Goal: Check status: Check status

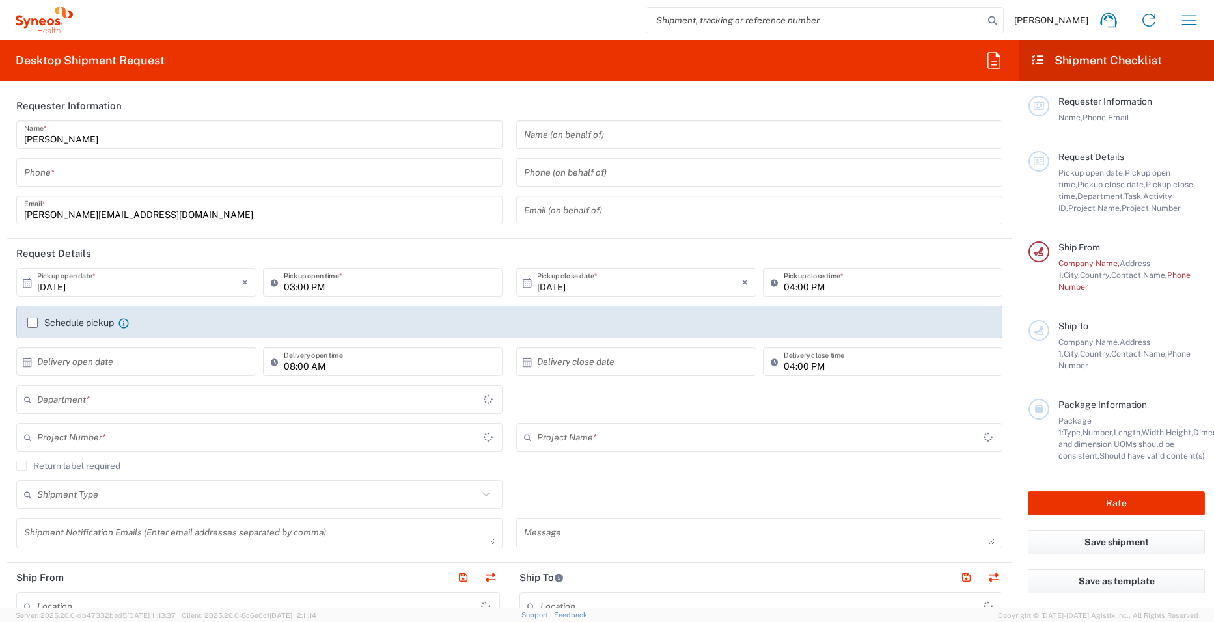
type input "[GEOGRAPHIC_DATA]"
type input "3241"
type input "[GEOGRAPHIC_DATA]"
click at [1104, 20] on icon at bounding box center [1108, 20] width 16 height 15
type input "Syneos Health UK Limited"
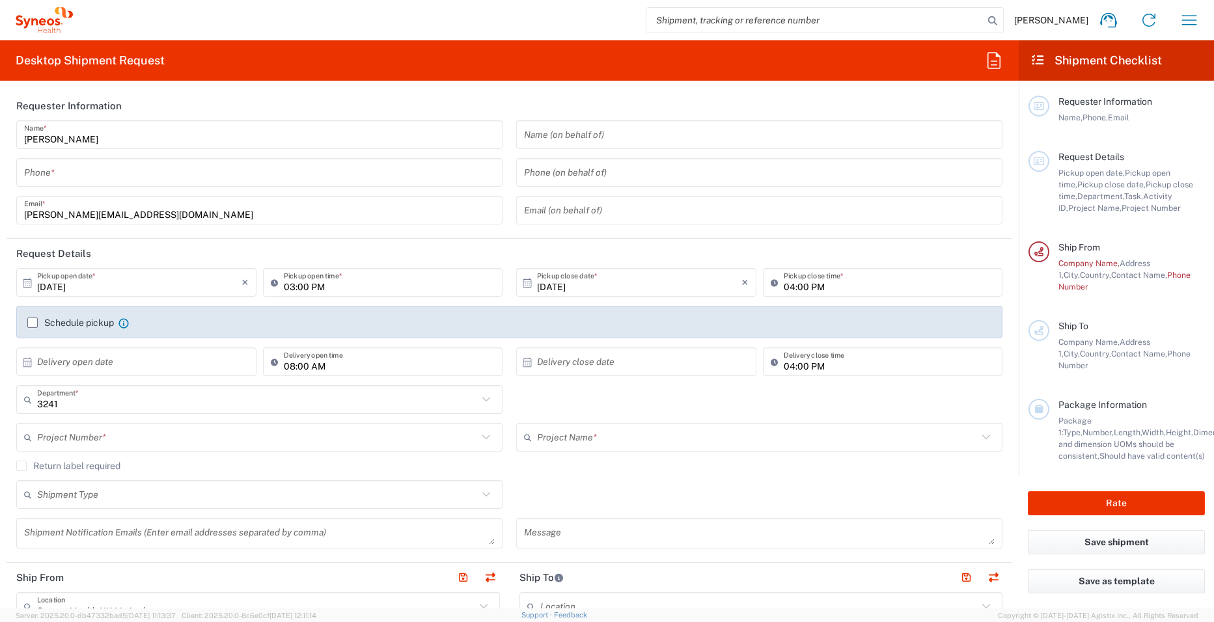
click at [1042, 21] on span "[PERSON_NAME]" at bounding box center [1051, 20] width 74 height 12
click at [1191, 17] on icon "button" at bounding box center [1189, 20] width 21 height 21
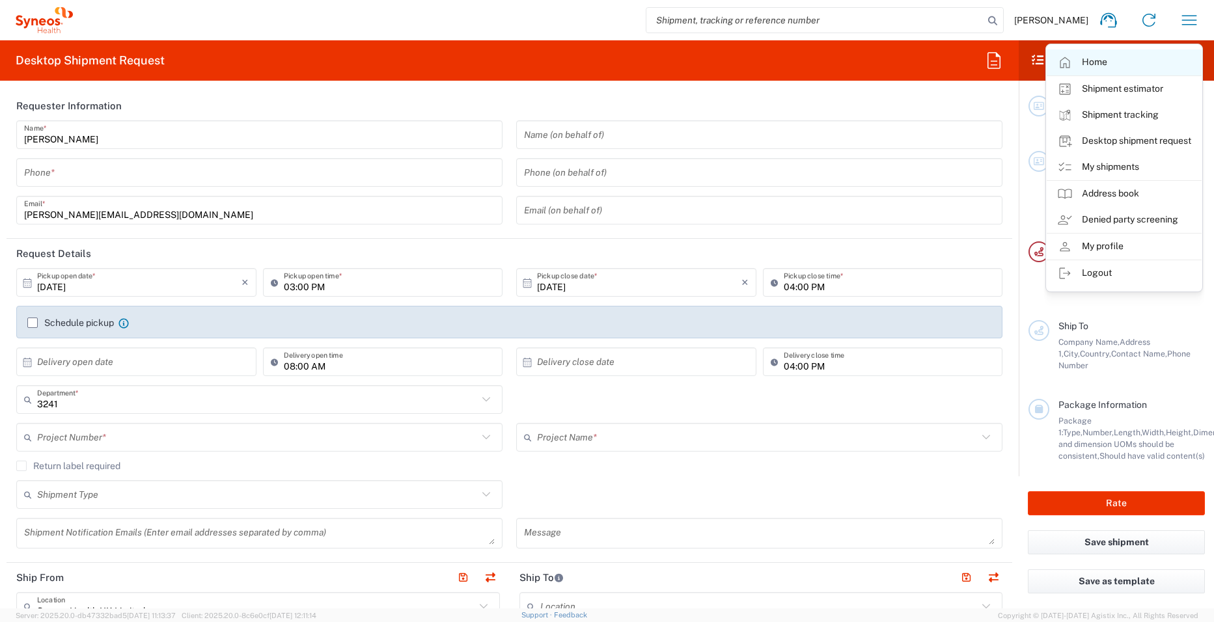
click at [1101, 66] on link "Home" at bounding box center [1124, 62] width 155 height 26
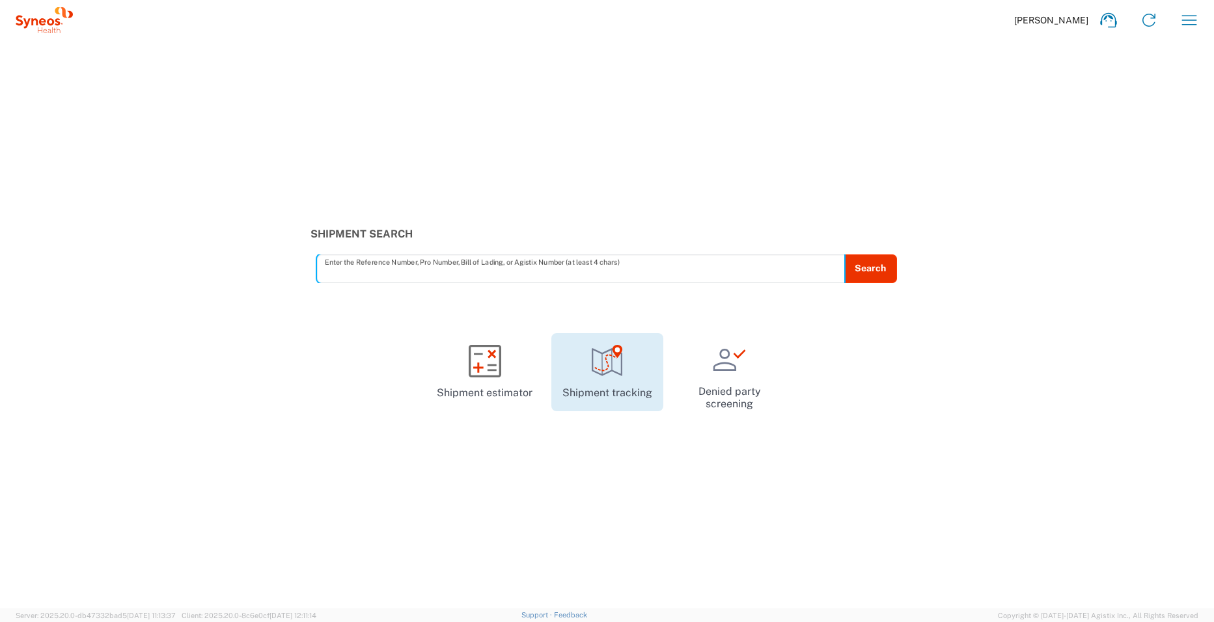
click at [616, 368] on icon at bounding box center [607, 361] width 33 height 33
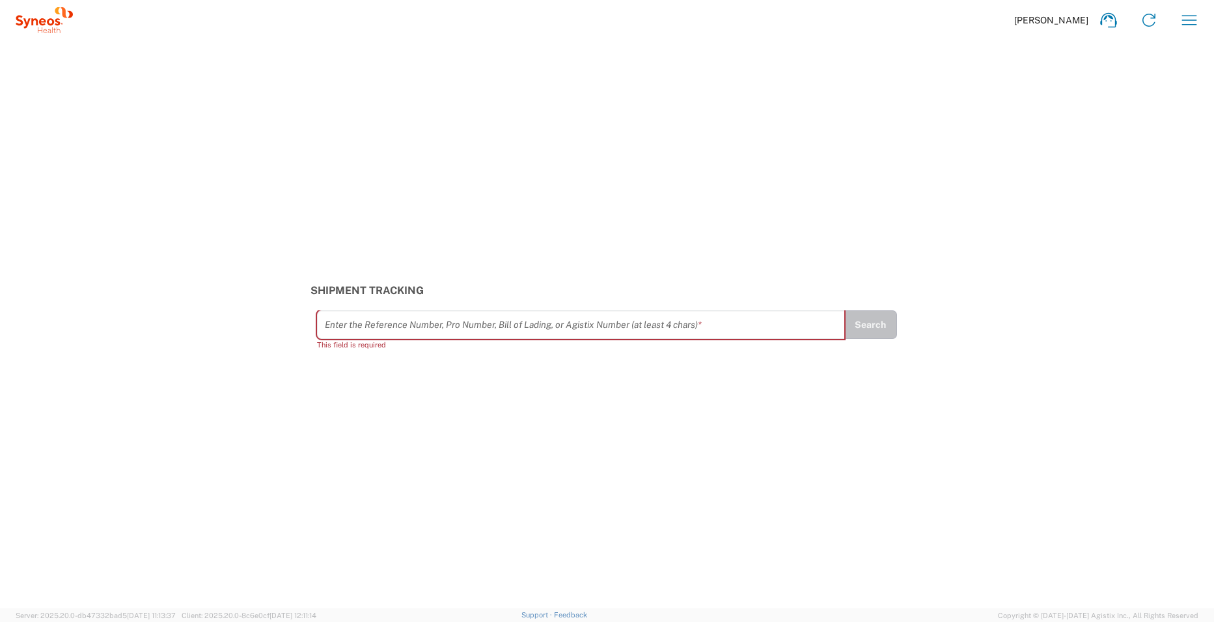
click at [473, 312] on div "Enter the Reference Number, Pro Number, Bill of Lading, or Agistix Number (at l…" at bounding box center [581, 325] width 528 height 29
paste input "57007697"
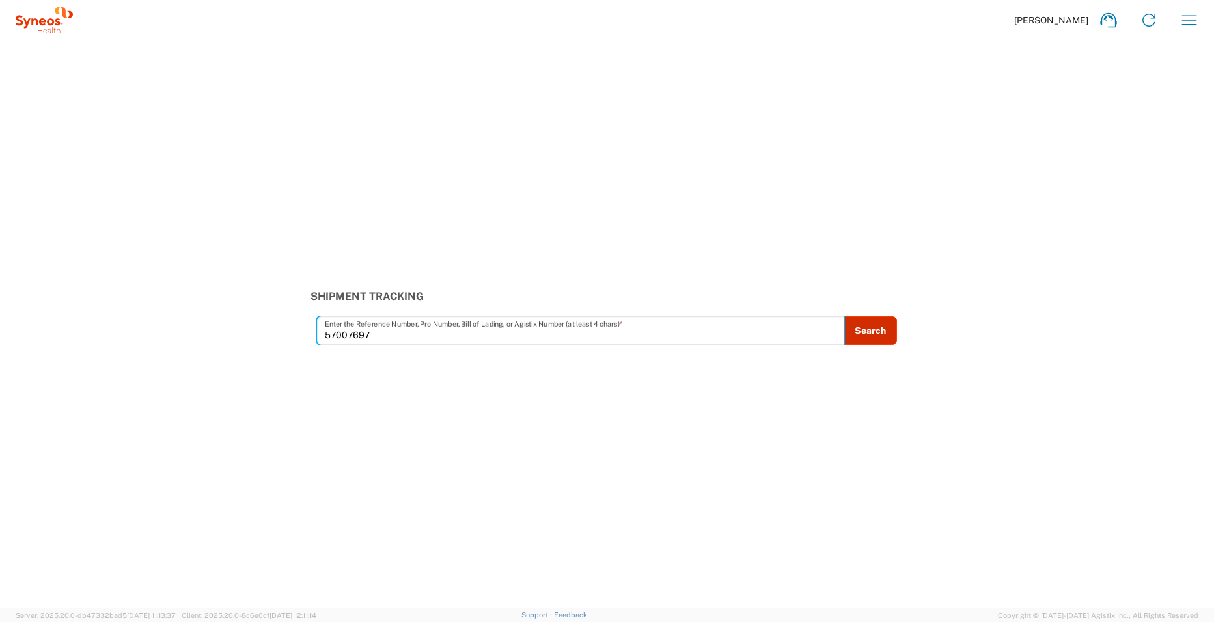
type input "57007697"
click at [864, 331] on button "Search" at bounding box center [870, 330] width 53 height 29
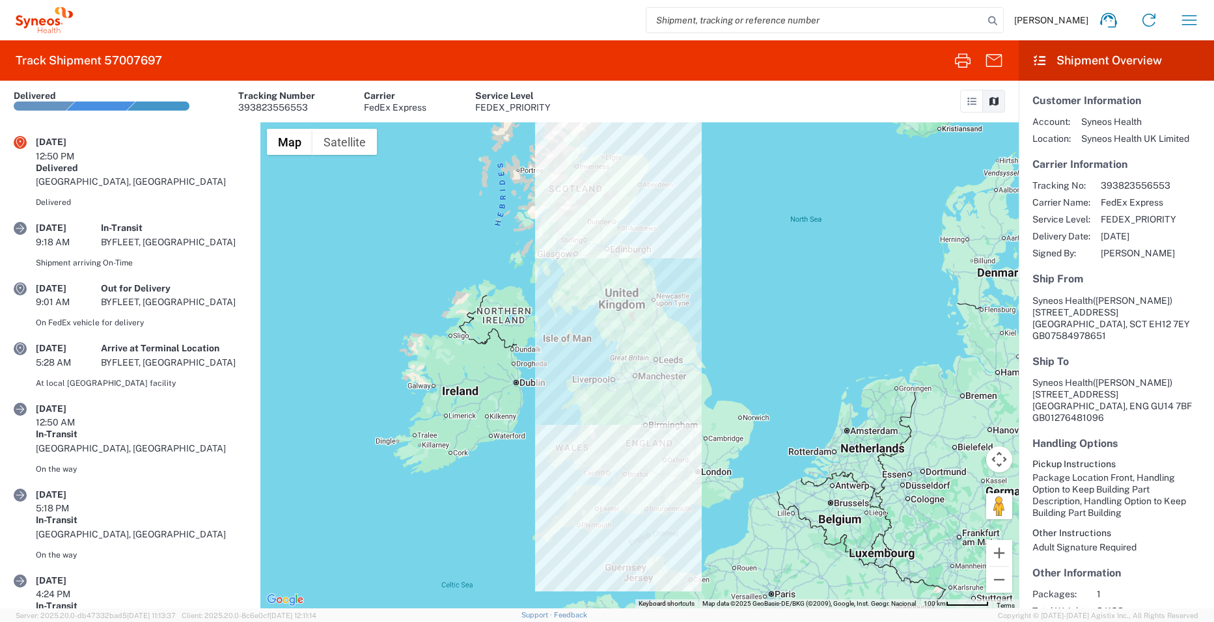
click at [973, 104] on icon at bounding box center [972, 101] width 12 height 9
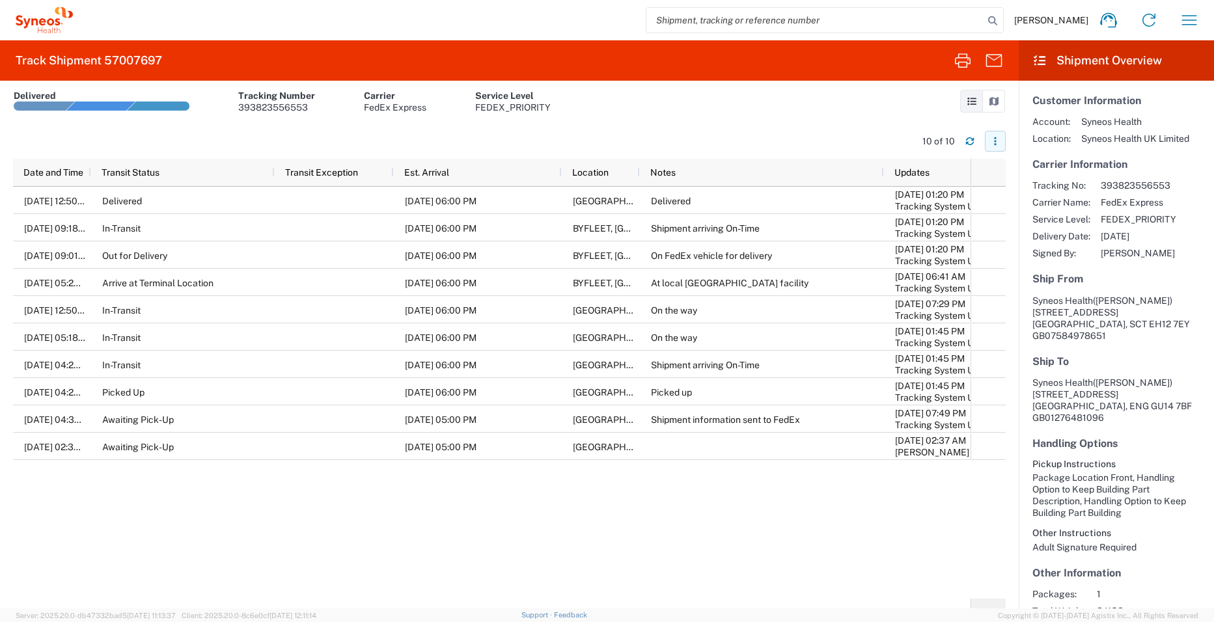
click at [997, 145] on icon "button" at bounding box center [995, 141] width 9 height 9
click at [1051, 174] on div "Download" at bounding box center [1057, 176] width 72 height 26
